Goal: Obtain resource: Obtain resource

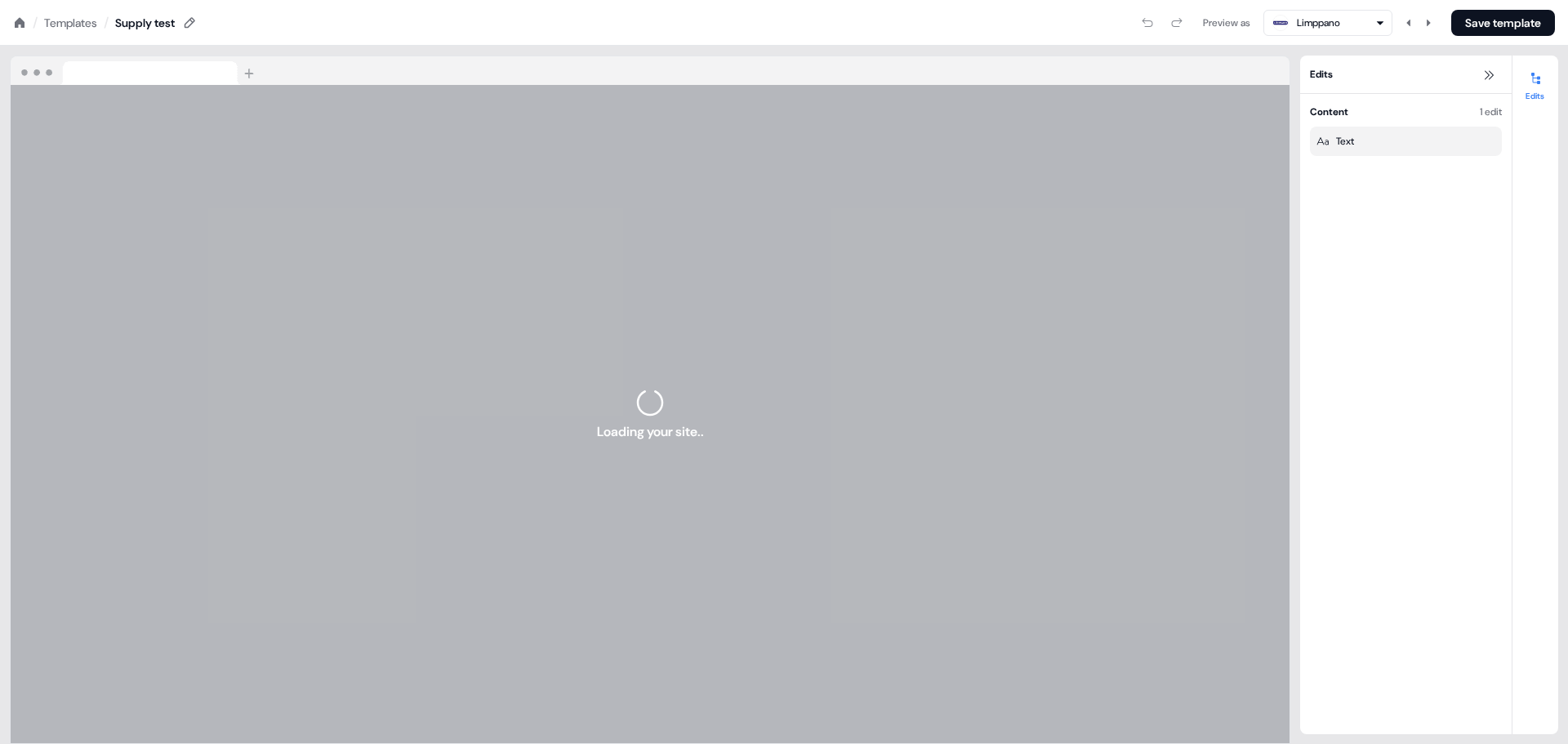
drag, startPoint x: 28, startPoint y: 22, endPoint x: 18, endPoint y: 22, distance: 10.0
click at [27, 22] on div "/ Templates /" at bounding box center [61, 23] width 96 height 18
click at [18, 22] on icon at bounding box center [19, 21] width 10 height 10
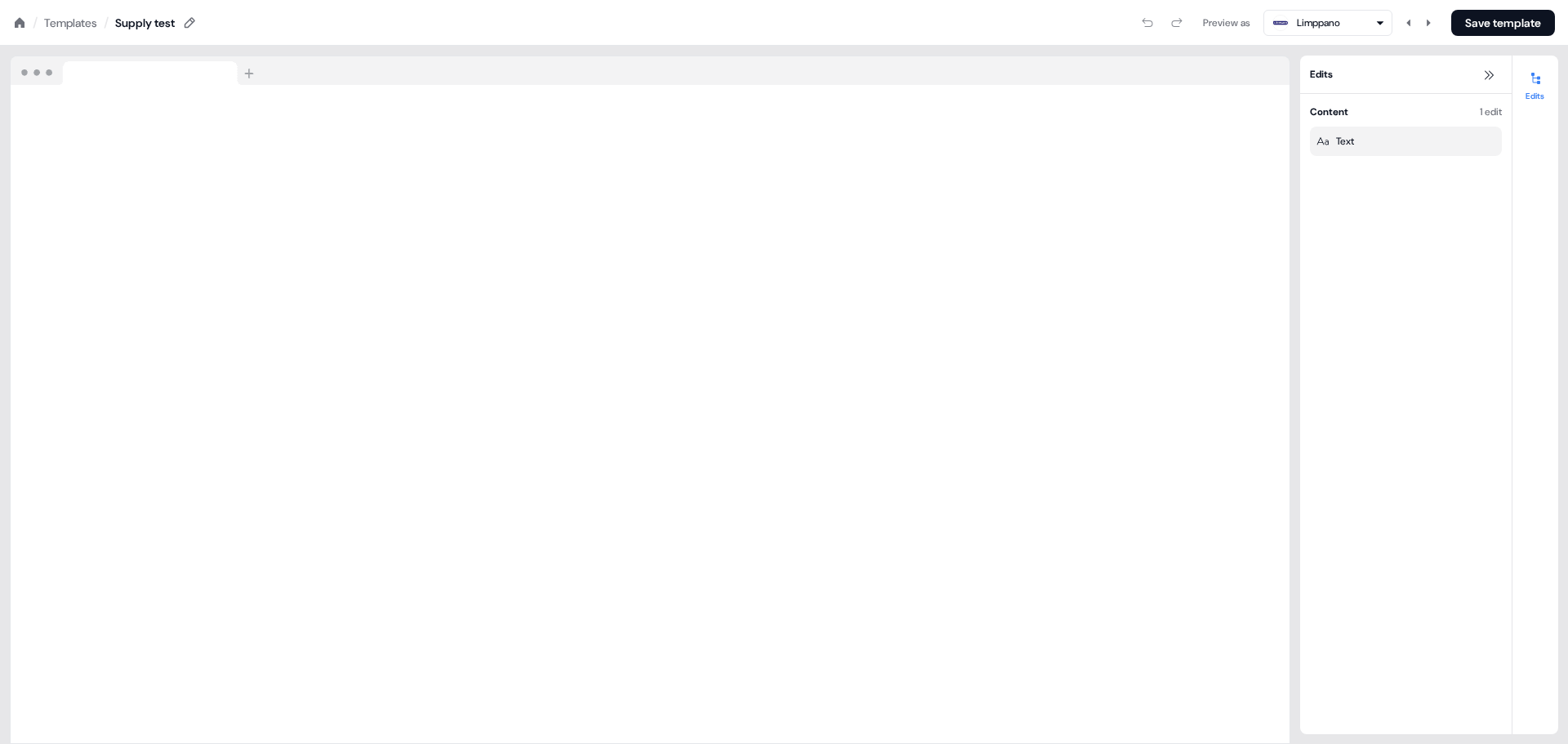
drag, startPoint x: 16, startPoint y: 24, endPoint x: 21, endPoint y: 31, distance: 8.6
click at [16, 25] on icon at bounding box center [19, 21] width 10 height 10
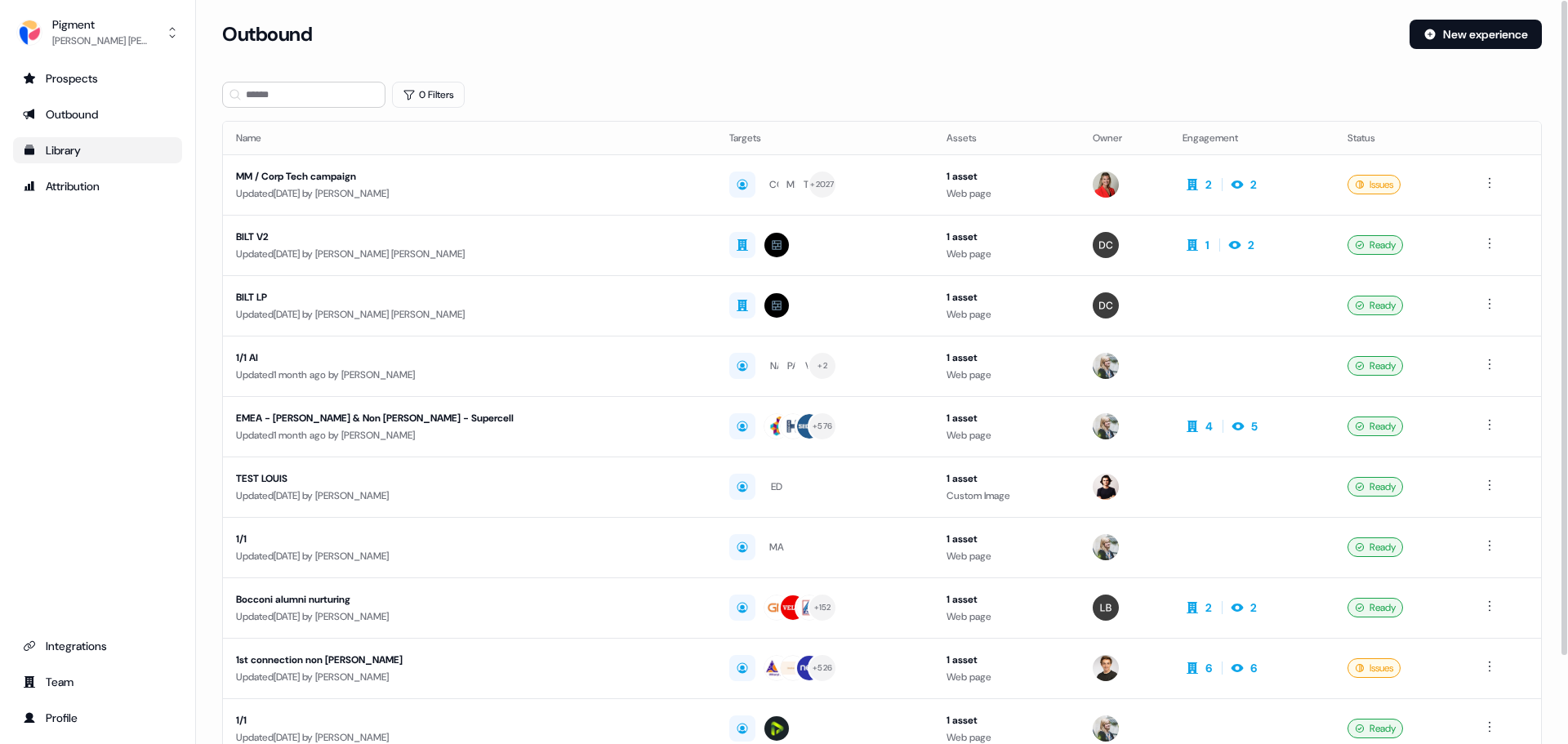
click at [93, 162] on ul "Prospects Outbound Library Attribution" at bounding box center [97, 132] width 169 height 134
click at [91, 160] on link "Library" at bounding box center [97, 150] width 169 height 27
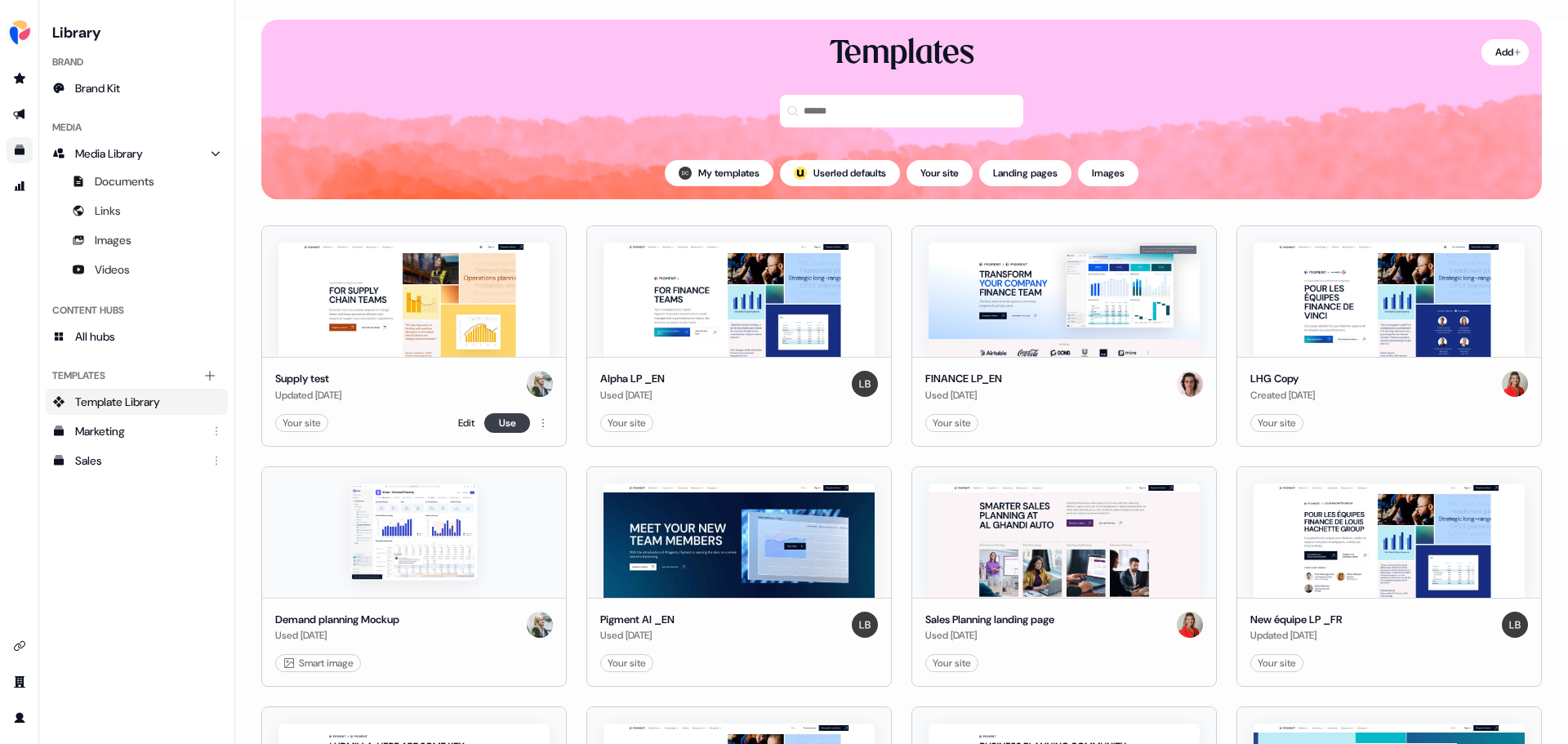
click at [500, 423] on button "Use" at bounding box center [507, 423] width 46 height 19
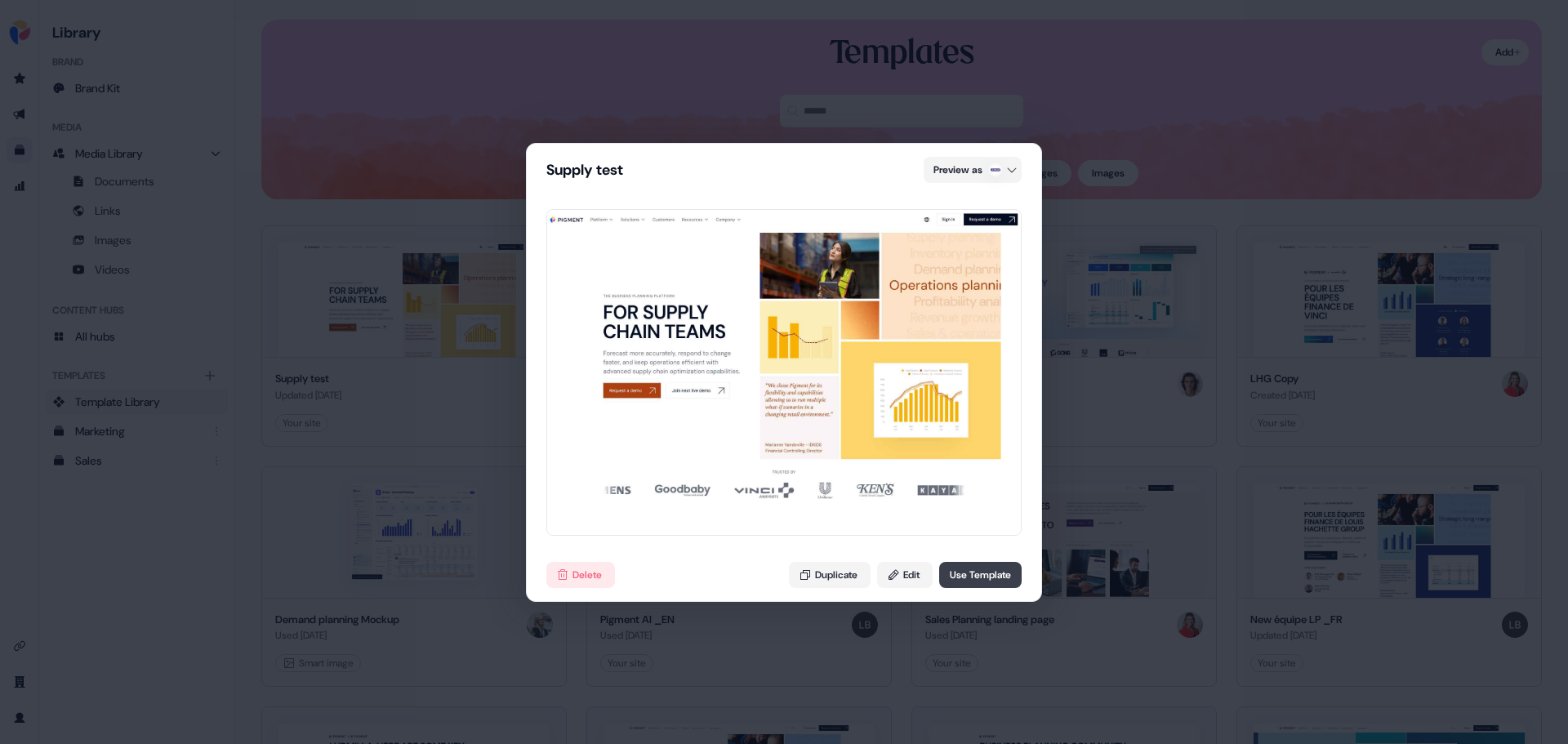
click at [1005, 573] on button "Use Template" at bounding box center [980, 575] width 82 height 27
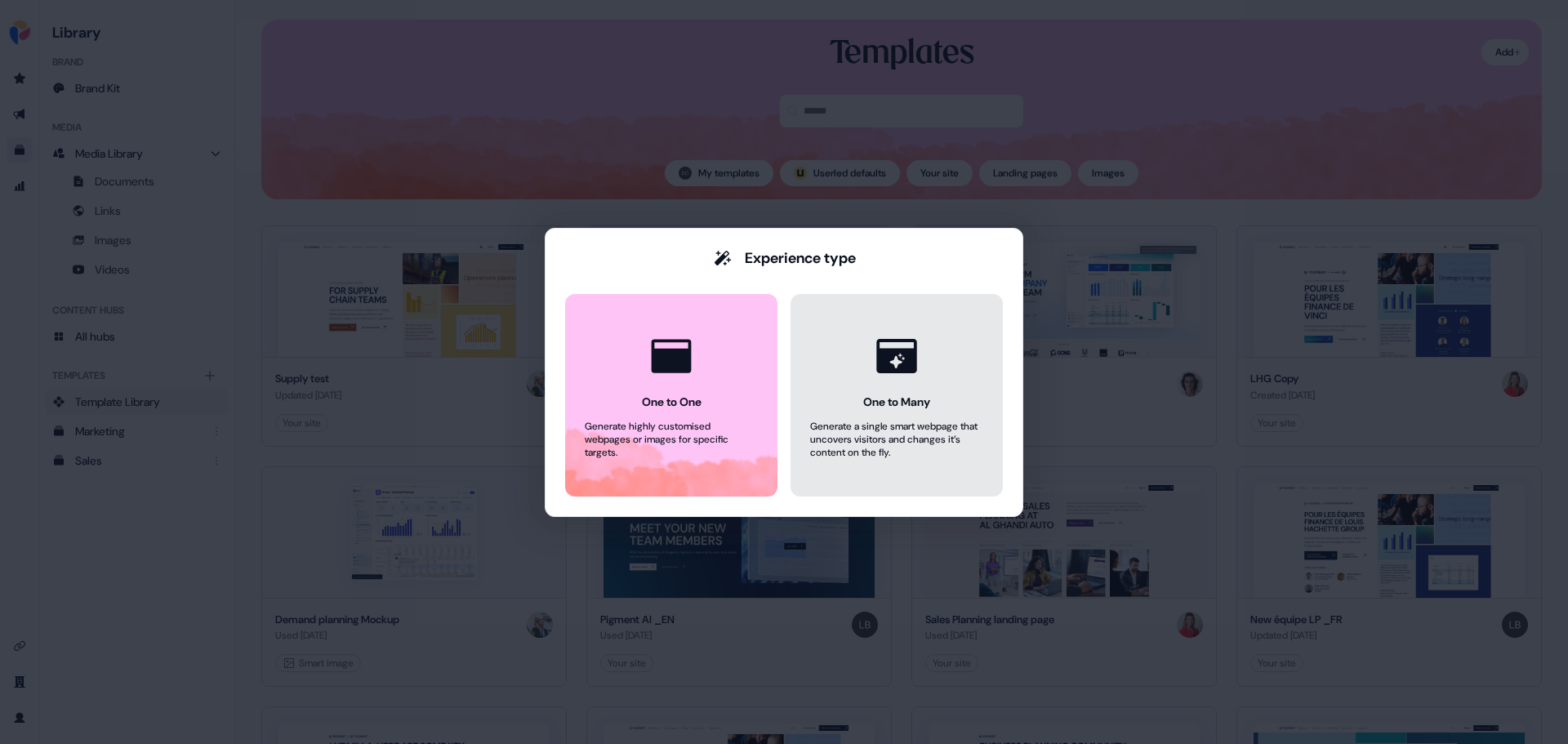
click at [858, 432] on div "Generate a single smart webpage that uncovers visitors and changes it’s content…" at bounding box center [897, 440] width 173 height 39
